Goal: Download file/media

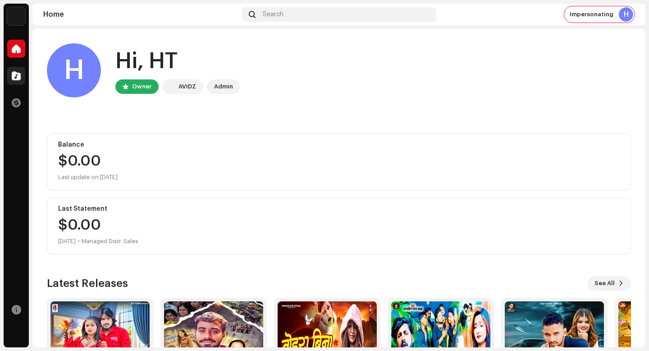
click at [21, 77] on div at bounding box center [16, 76] width 18 height 18
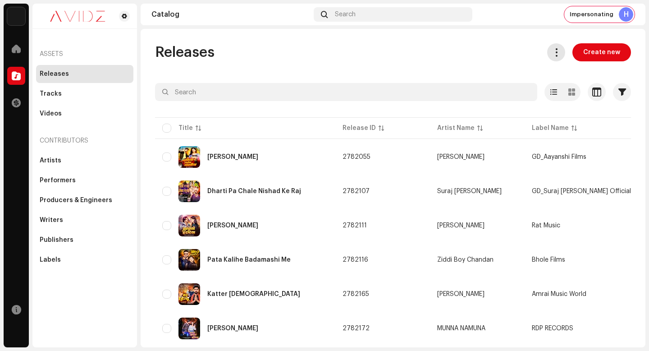
click at [553, 56] on span at bounding box center [556, 52] width 9 height 7
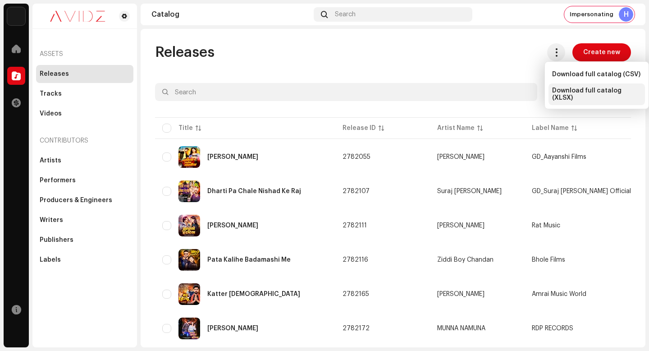
click at [571, 95] on span "Download full catalog (XLSX)" at bounding box center [596, 94] width 89 height 14
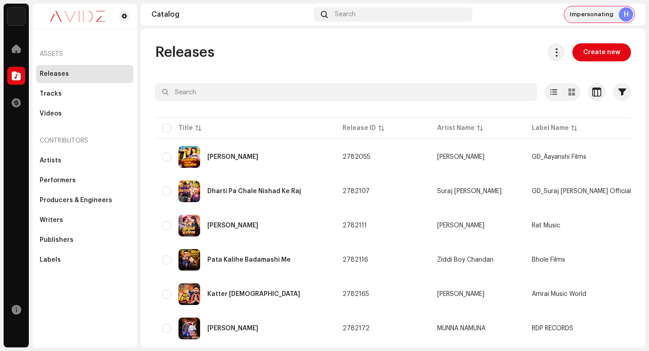
click at [591, 16] on span "Impersonating" at bounding box center [592, 14] width 44 height 7
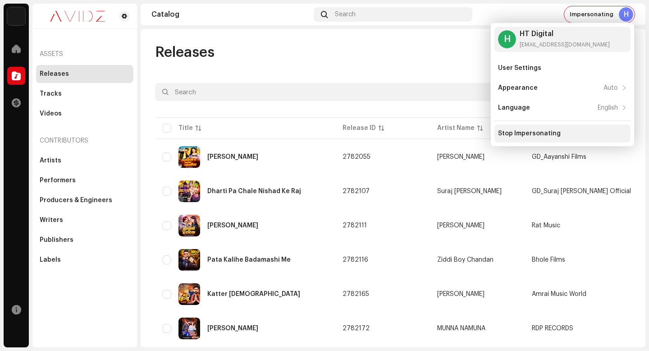
click at [555, 133] on div "Stop Impersonating" at bounding box center [529, 133] width 63 height 7
